Goal: Information Seeking & Learning: Learn about a topic

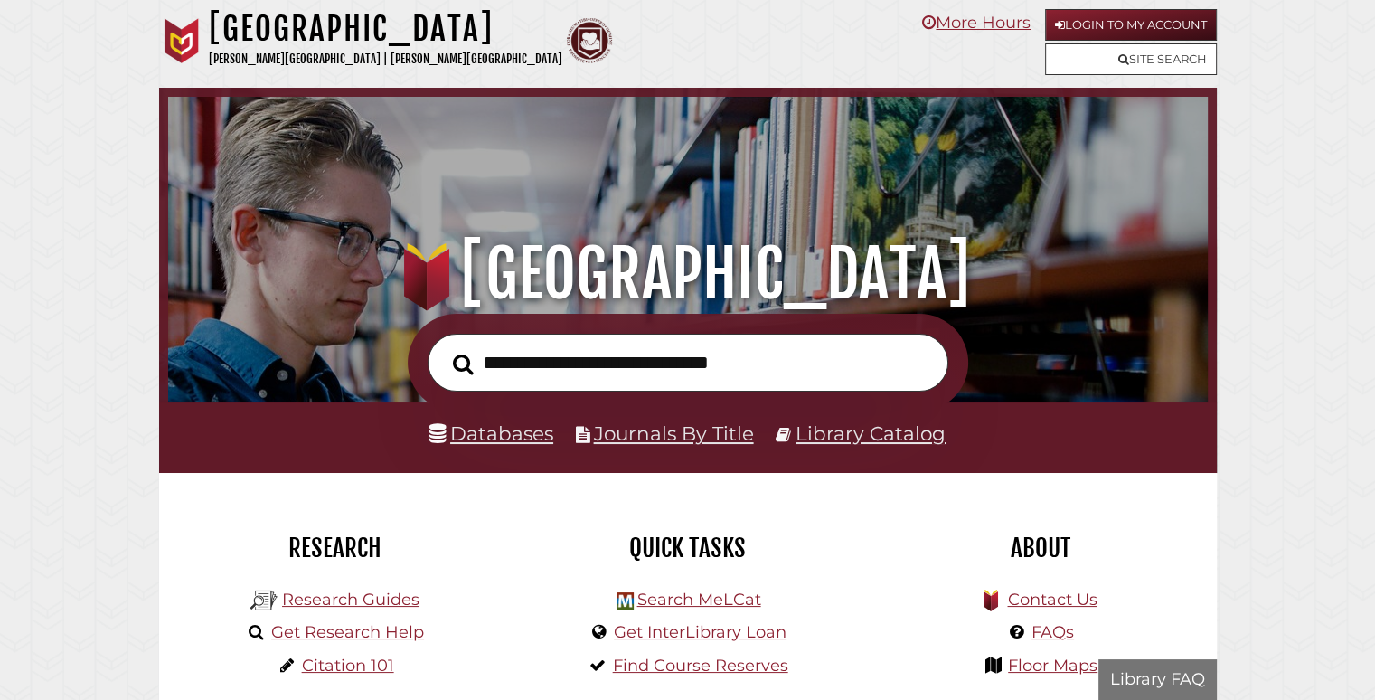
scroll to position [590, 1031]
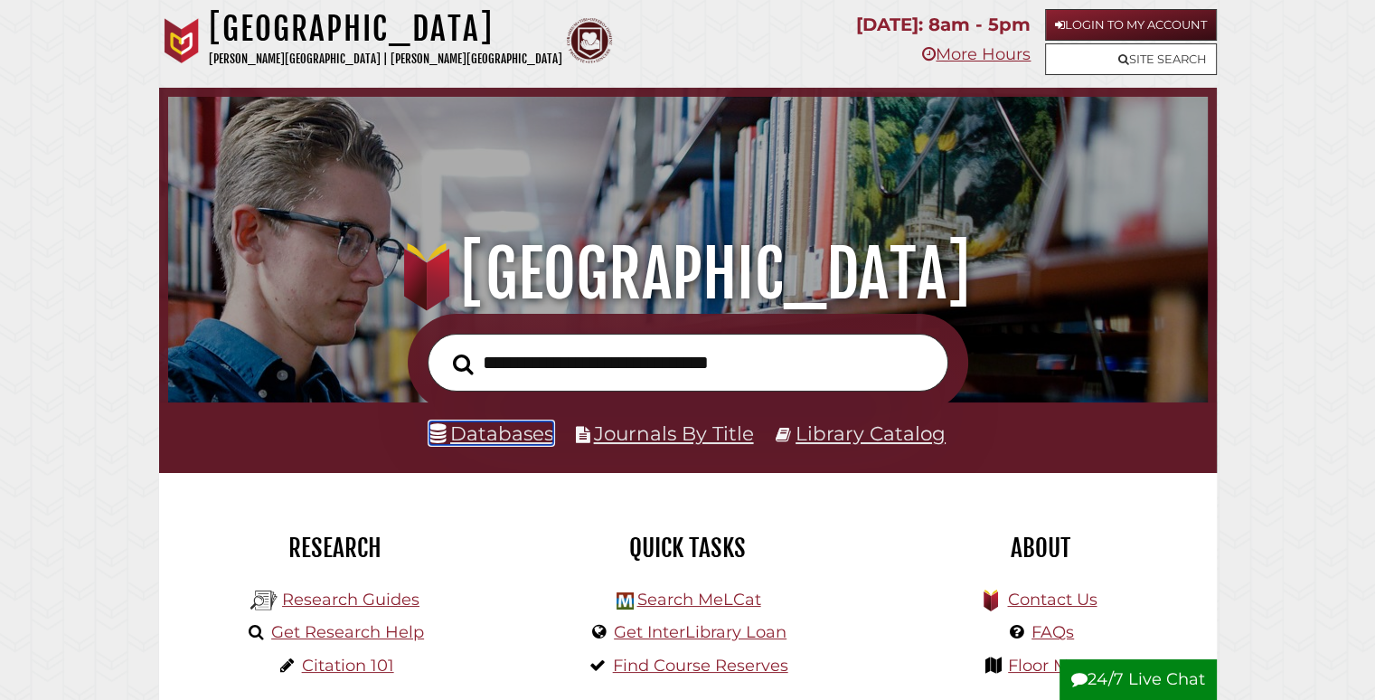
click at [520, 436] on link "Databases" at bounding box center [492, 433] width 124 height 24
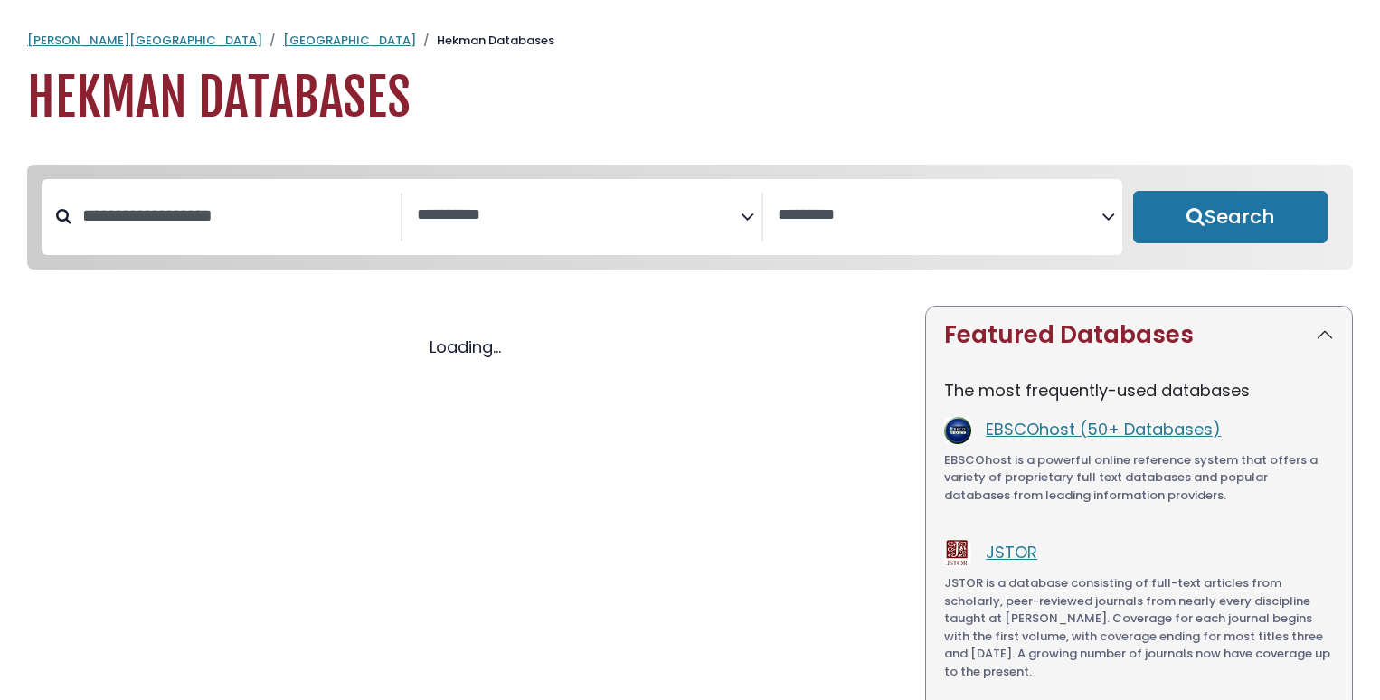
select select "Database Subject Filter"
select select "Database Vendors Filter"
select select "Database Subject Filter"
select select "Database Vendors Filter"
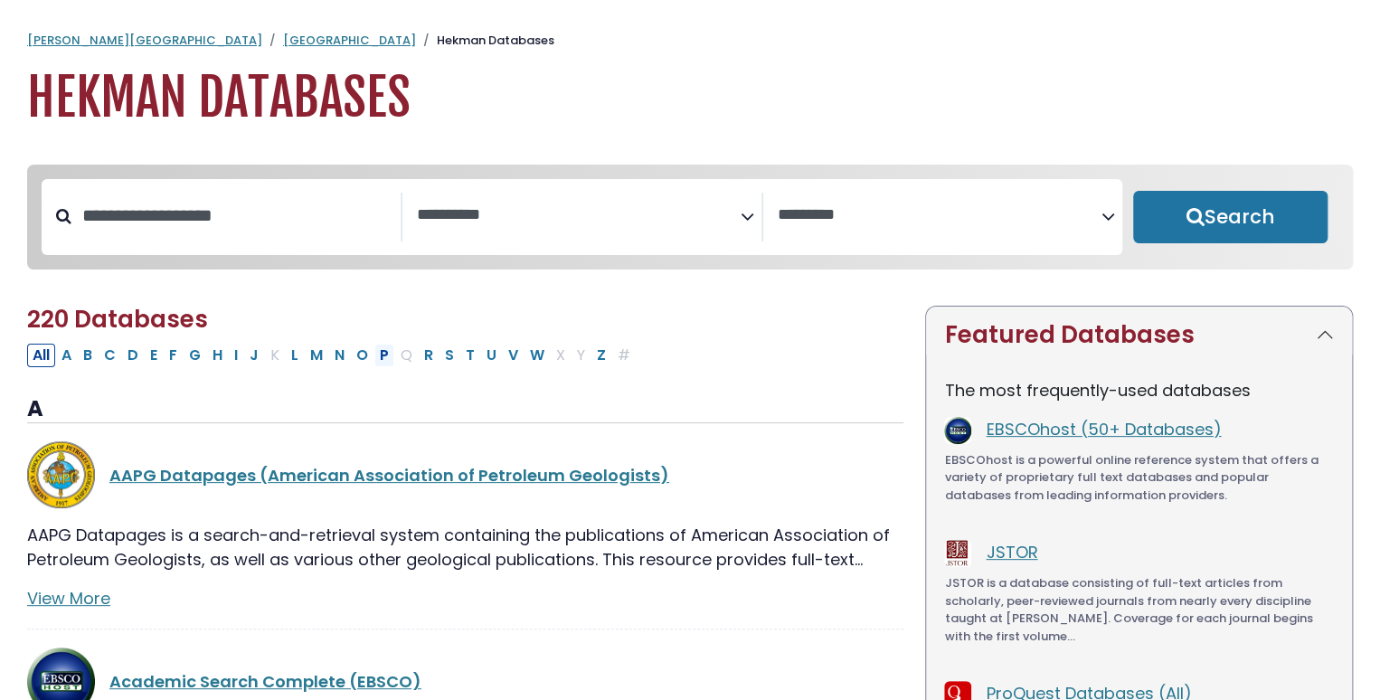
click at [378, 358] on button "P" at bounding box center [384, 356] width 20 height 24
select select "Database Subject Filter"
select select "Database Vendors Filter"
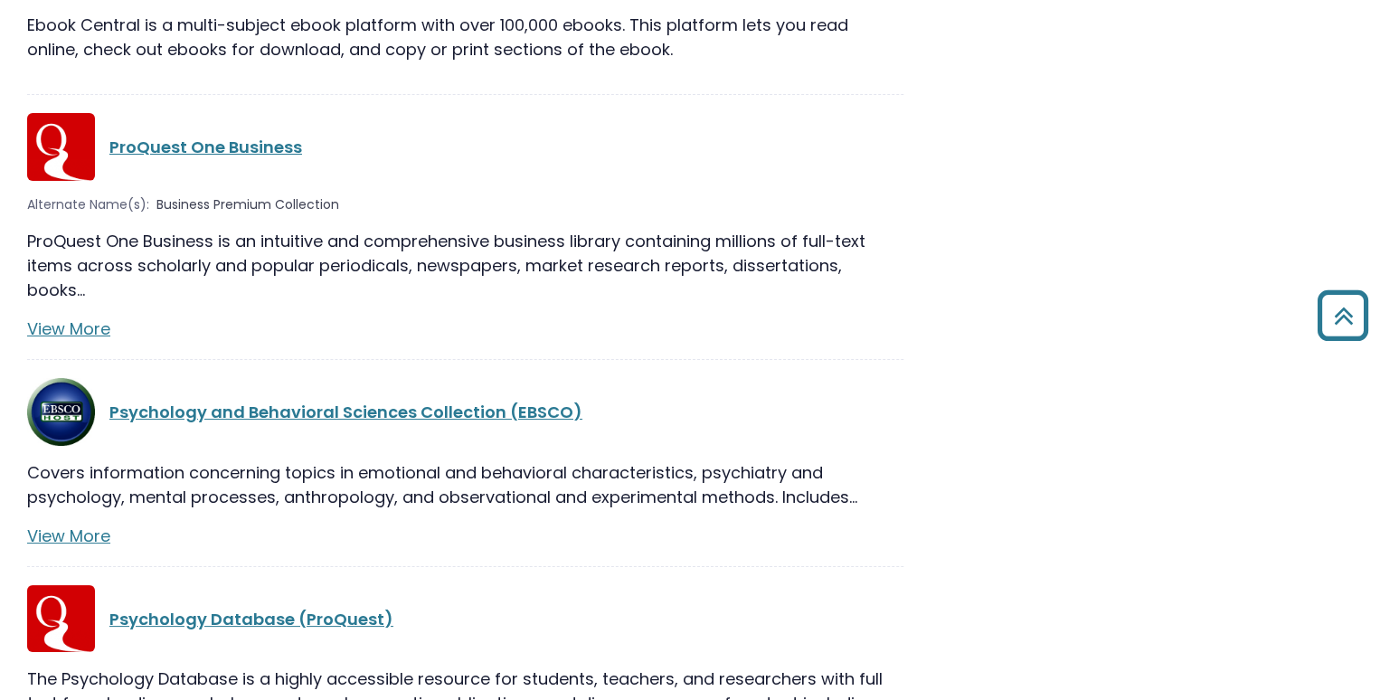
scroll to position [3255, 0]
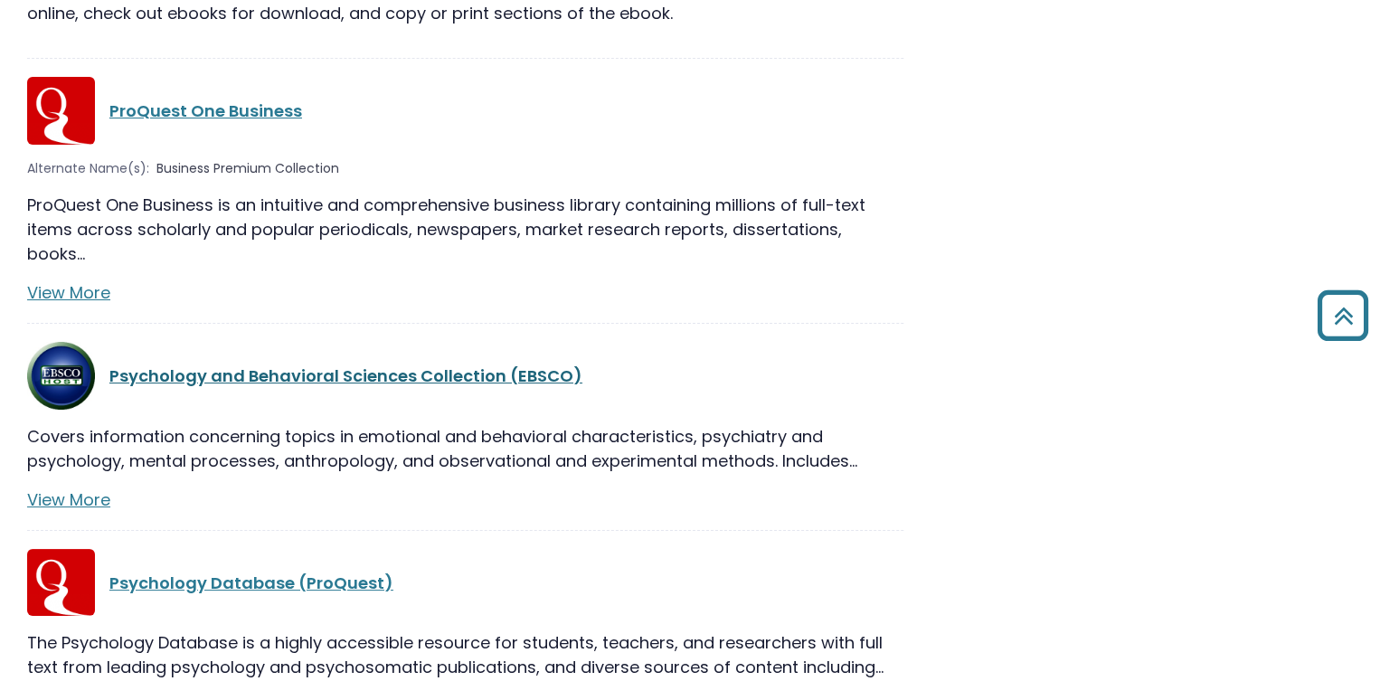
click at [373, 364] on link "Psychology and Behavioral Sciences Collection (EBSCO)" at bounding box center [345, 375] width 473 height 23
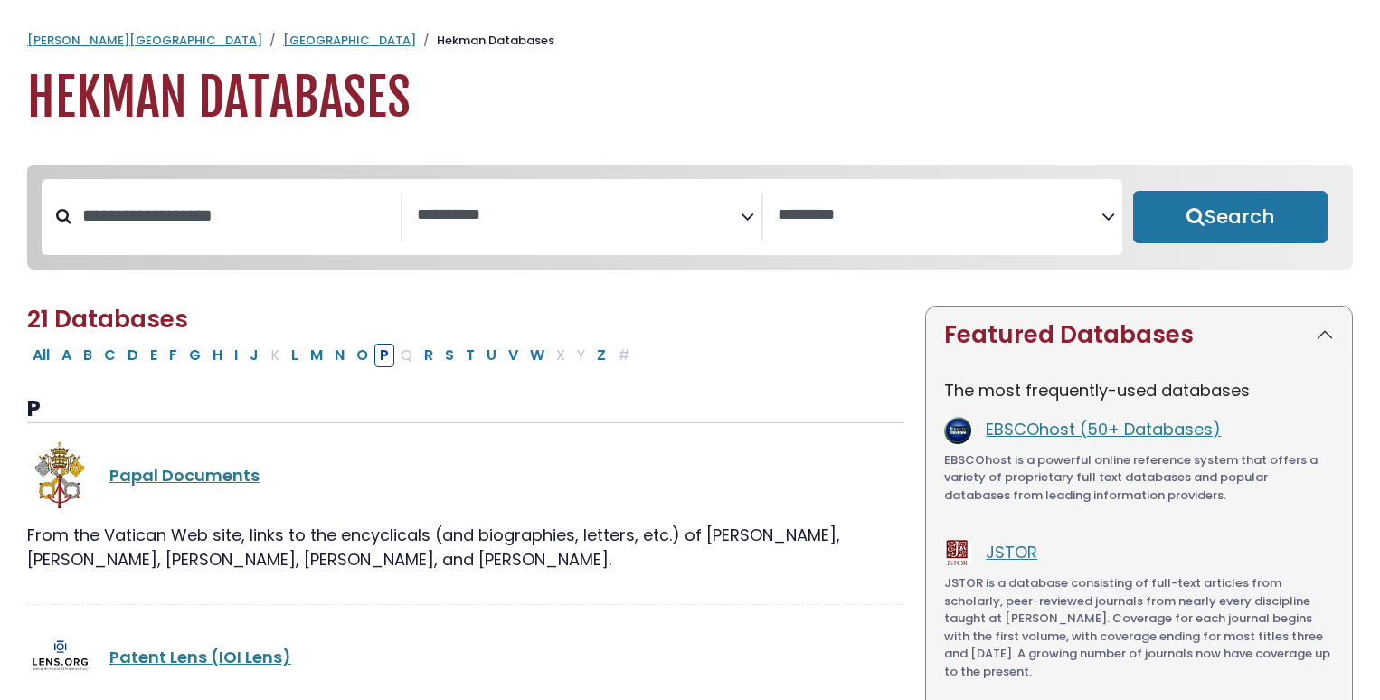
select select "Database Subject Filter"
select select "Database Vendors Filter"
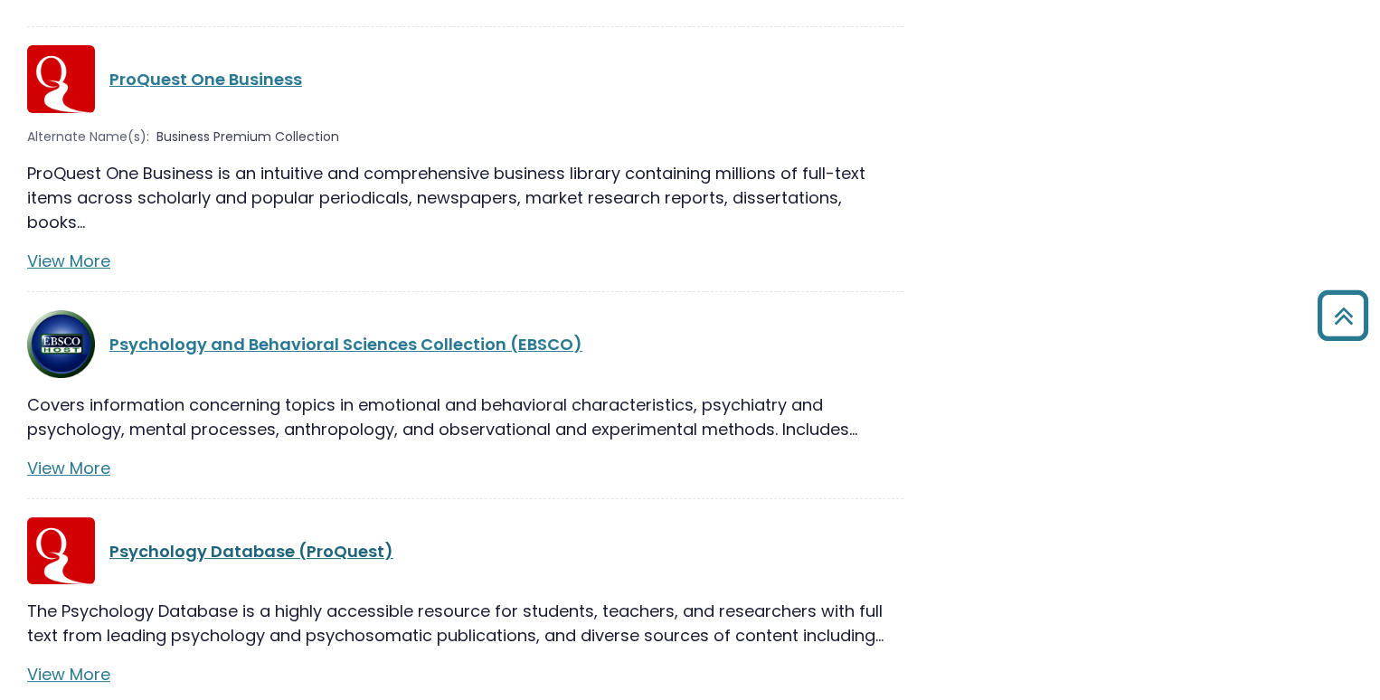
scroll to position [3255, 0]
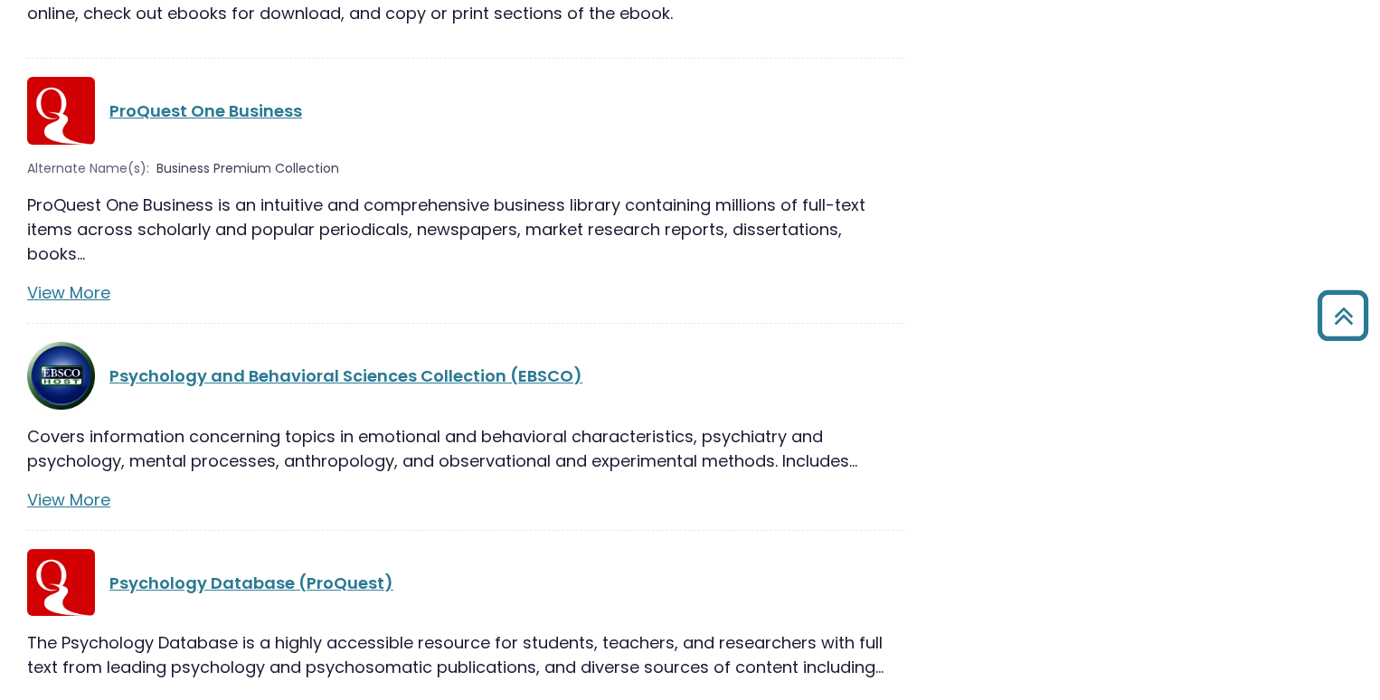
click at [64, 694] on link "View More" at bounding box center [68, 705] width 83 height 23
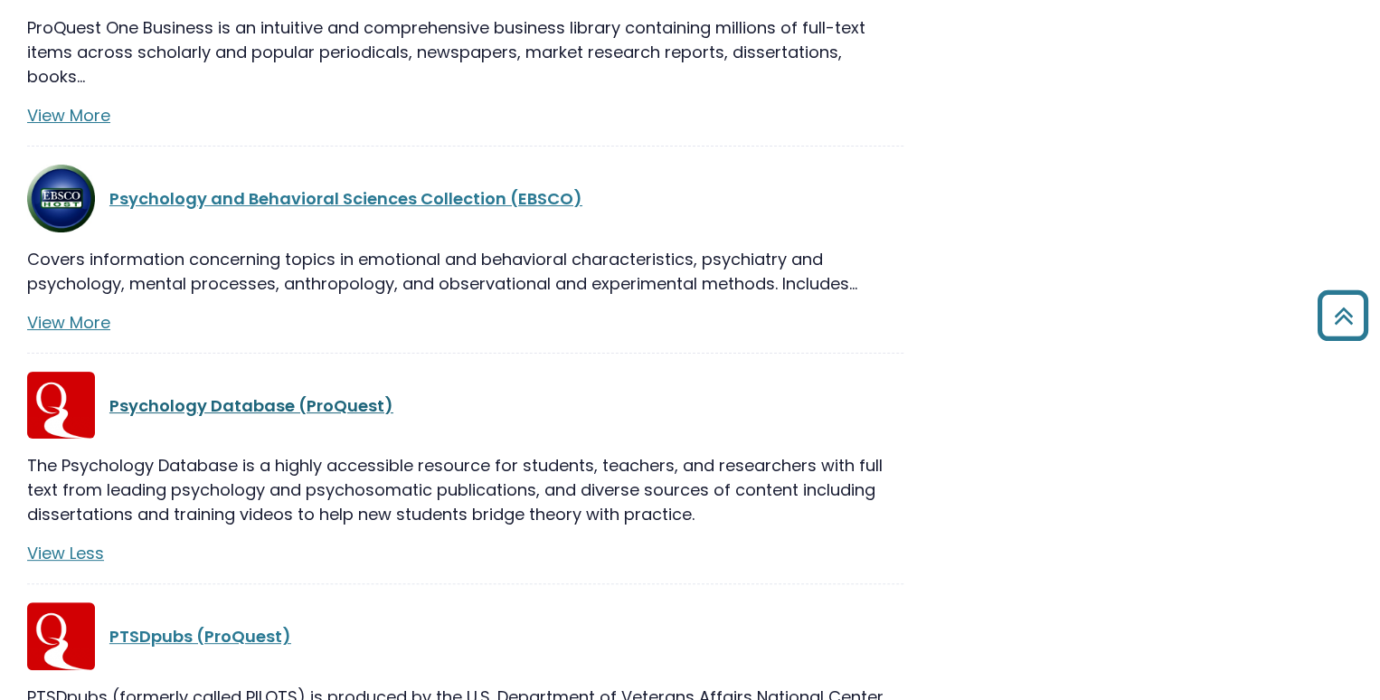
scroll to position [3436, 0]
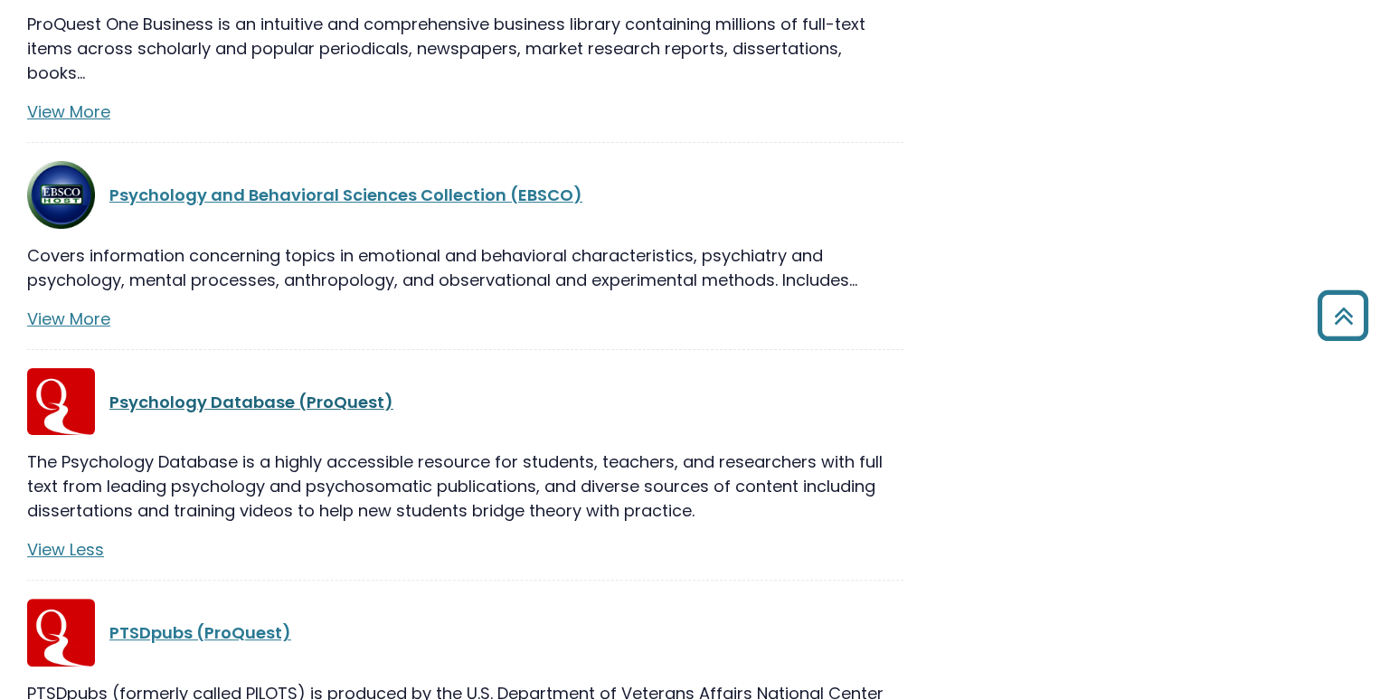
click at [251, 391] on link "Psychology Database (ProQuest)" at bounding box center [251, 402] width 284 height 23
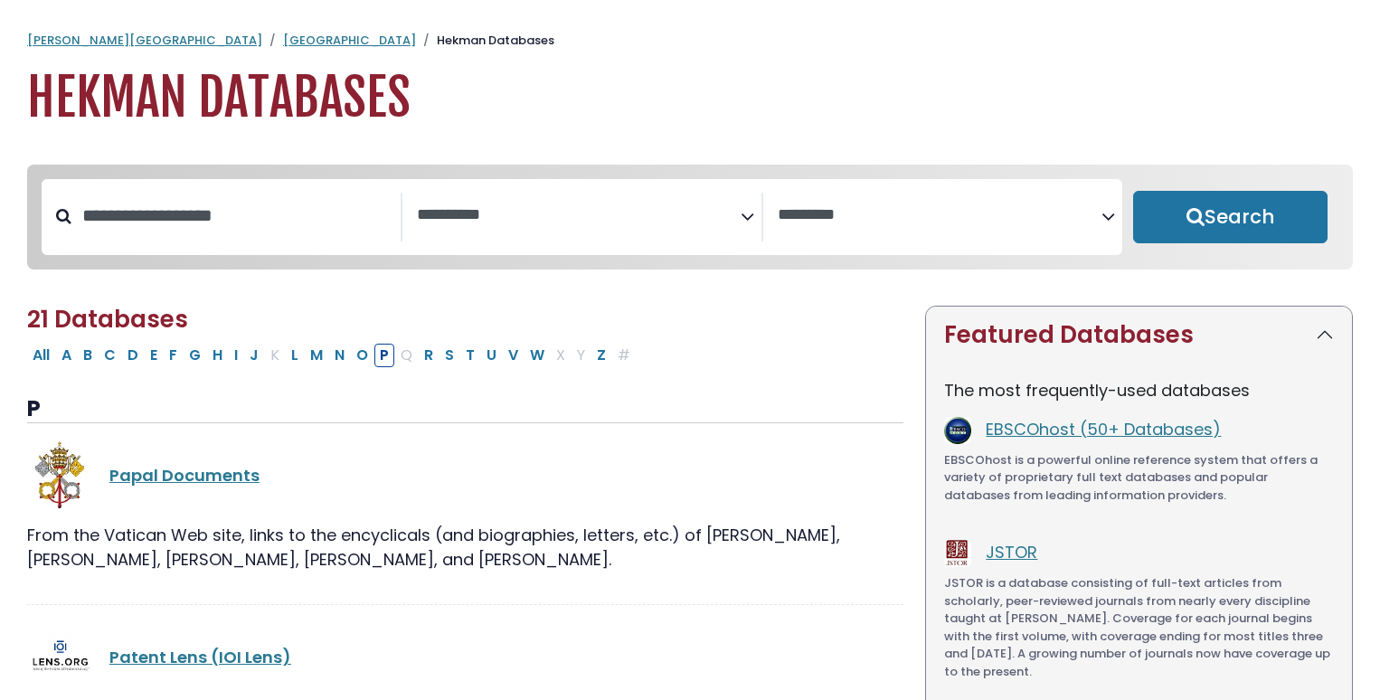
select select "Database Subject Filter"
select select "Database Vendors Filter"
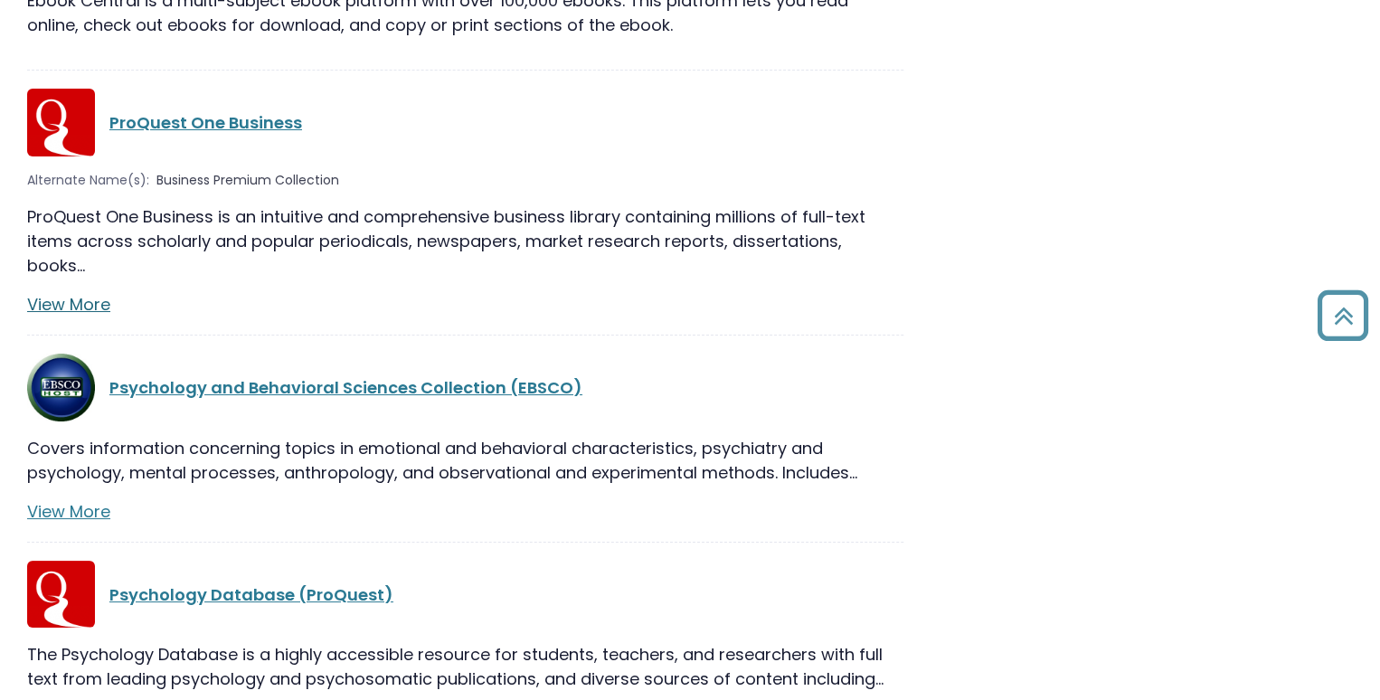
scroll to position [3436, 0]
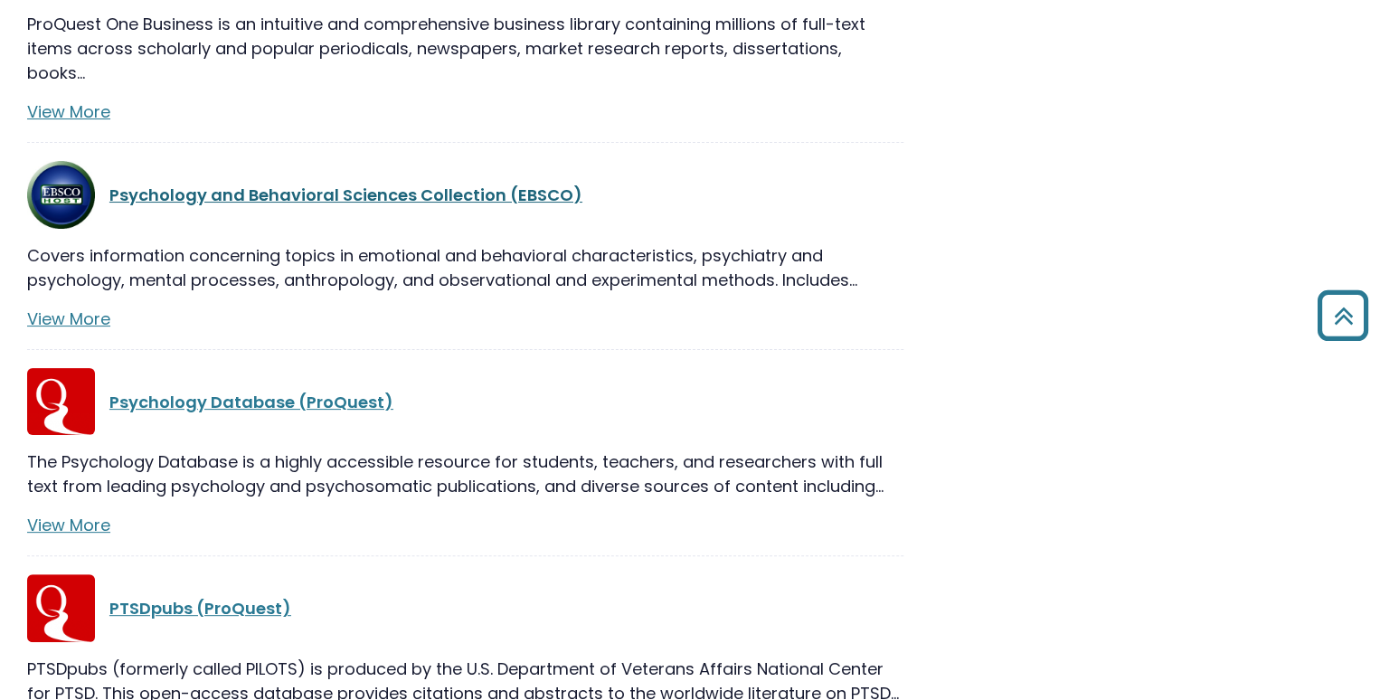
click at [342, 184] on link "Psychology and Behavioral Sciences Collection (EBSCO)" at bounding box center [345, 195] width 473 height 23
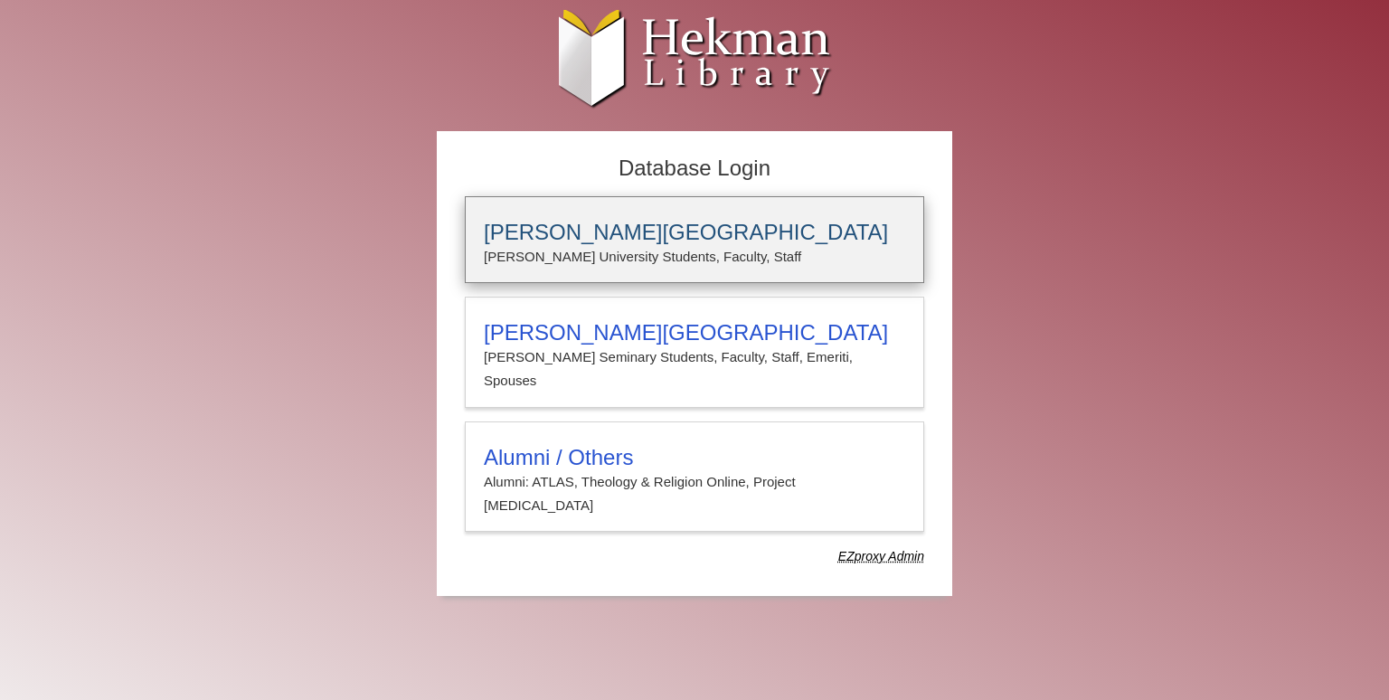
type input "*******"
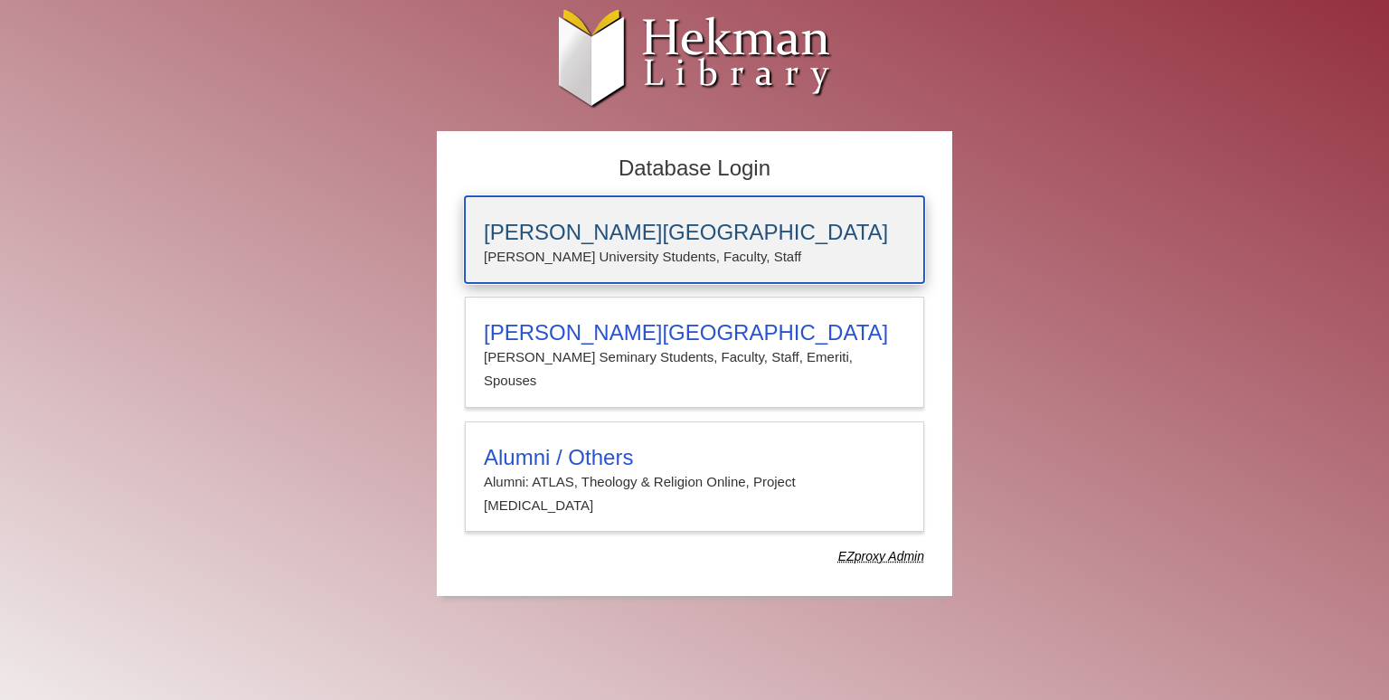
click at [552, 233] on h3 "[PERSON_NAME][GEOGRAPHIC_DATA]" at bounding box center [694, 232] width 421 height 25
